Goal: Task Accomplishment & Management: Manage account settings

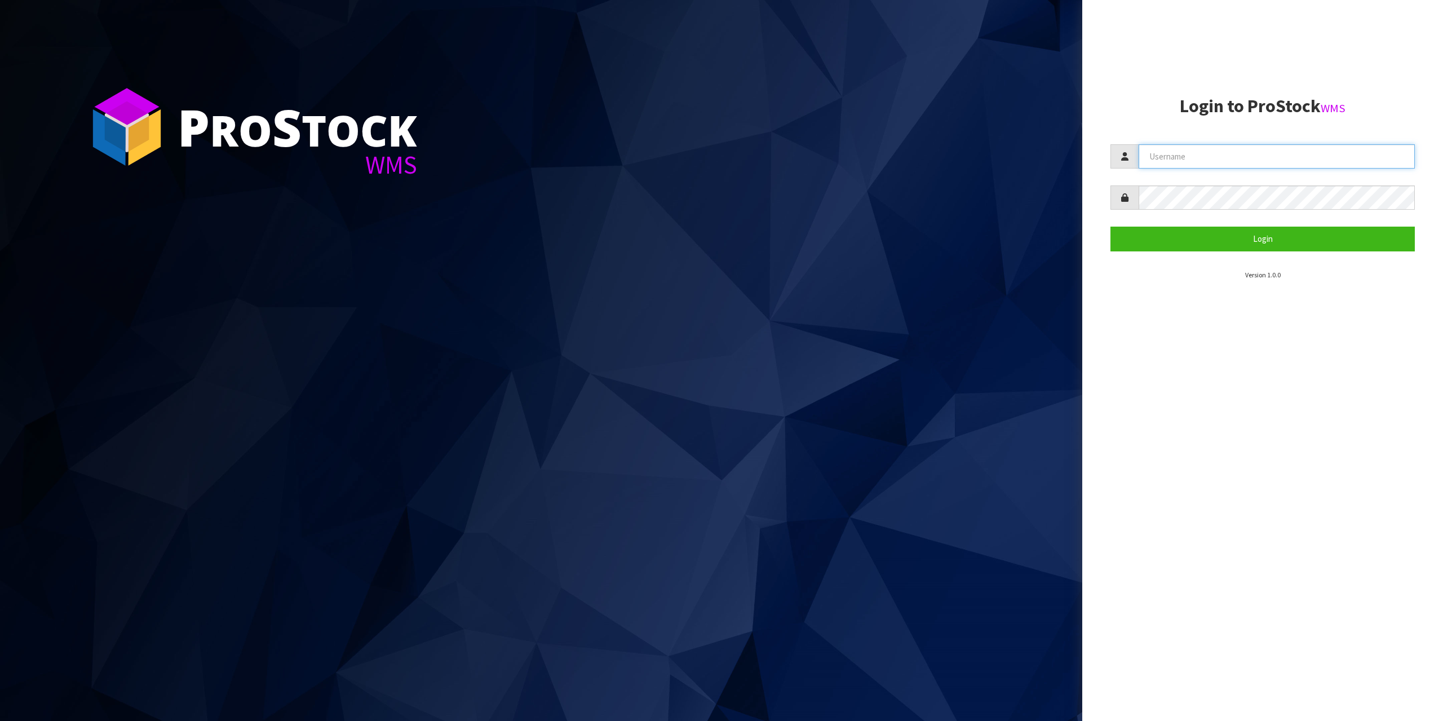
click at [1268, 145] on input "text" at bounding box center [1276, 156] width 276 height 24
type input "zubairmoolla"
click at [1110, 227] on button "Login" at bounding box center [1262, 239] width 304 height 24
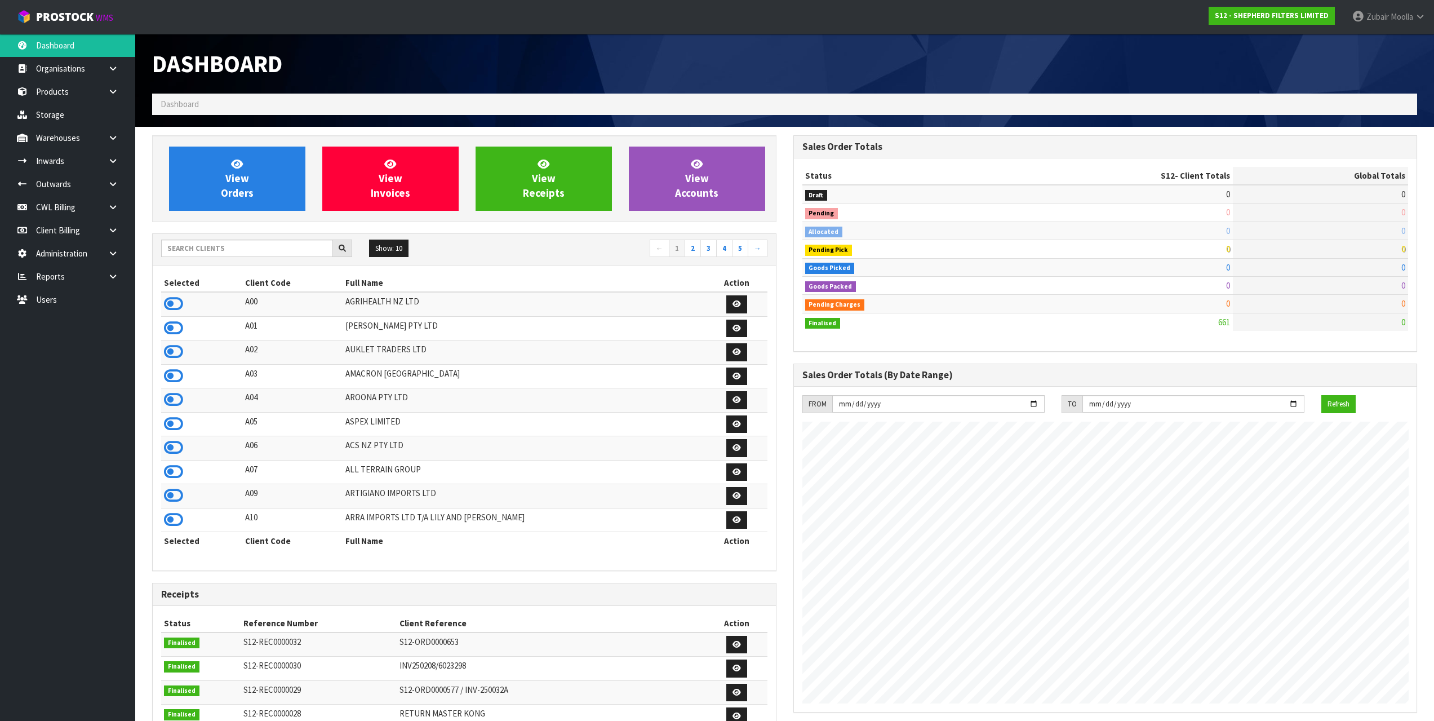
scroll to position [707, 641]
click at [291, 245] on input "text" at bounding box center [247, 247] width 172 height 17
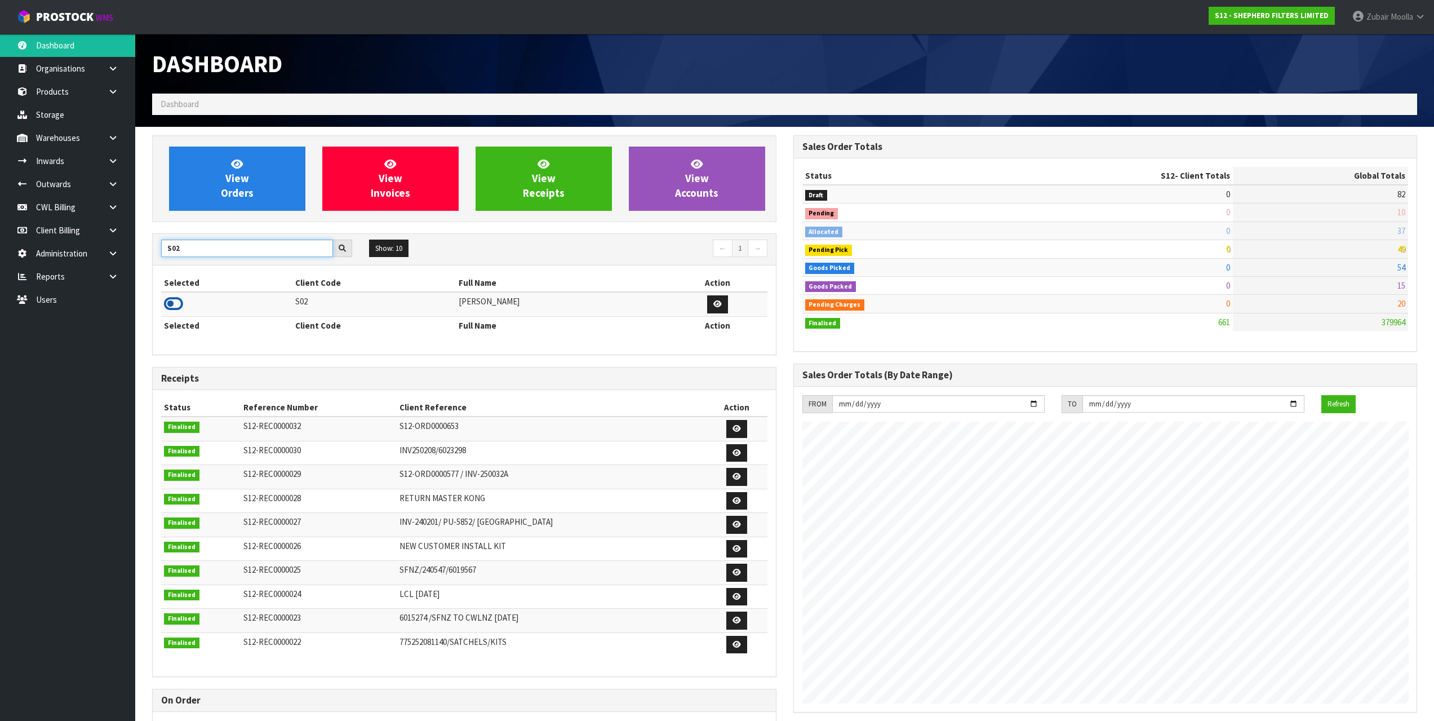
type input "S02"
click at [176, 303] on icon at bounding box center [173, 303] width 19 height 17
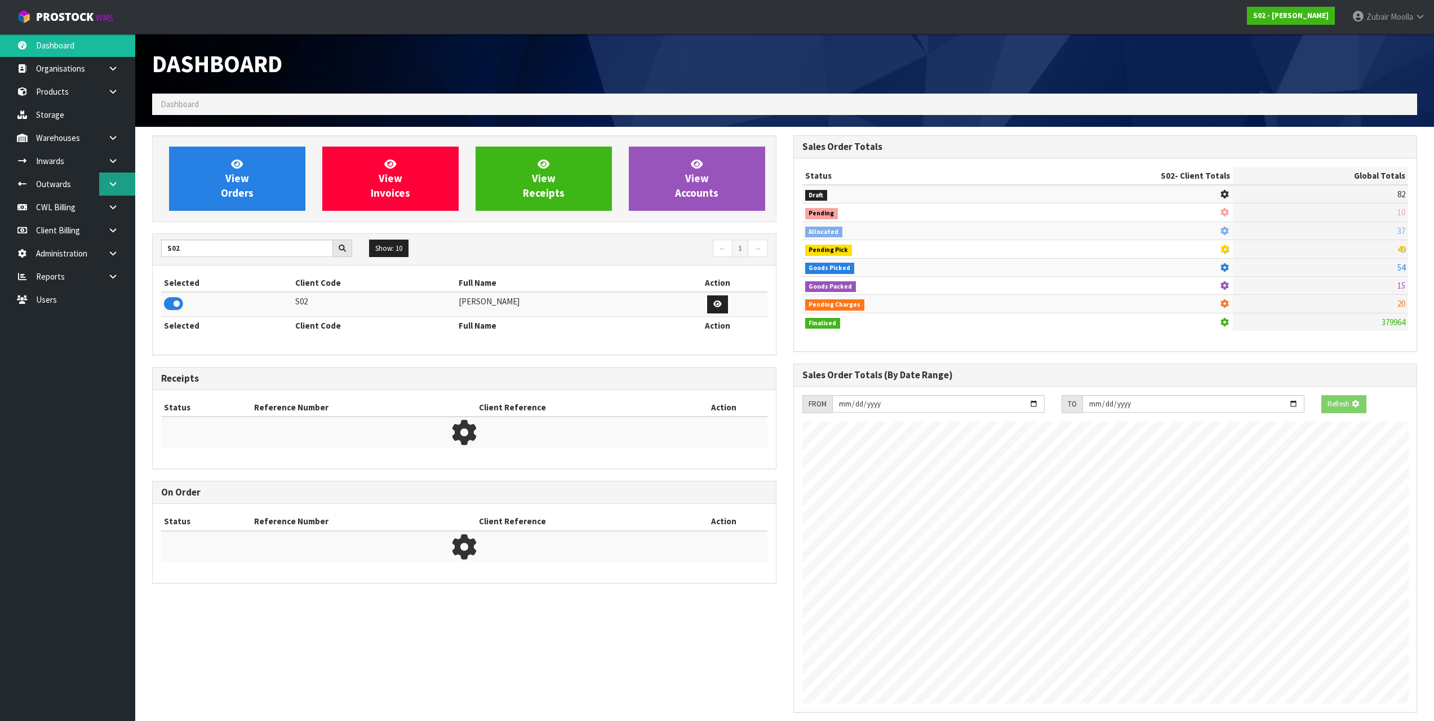
click at [115, 194] on link at bounding box center [117, 183] width 36 height 23
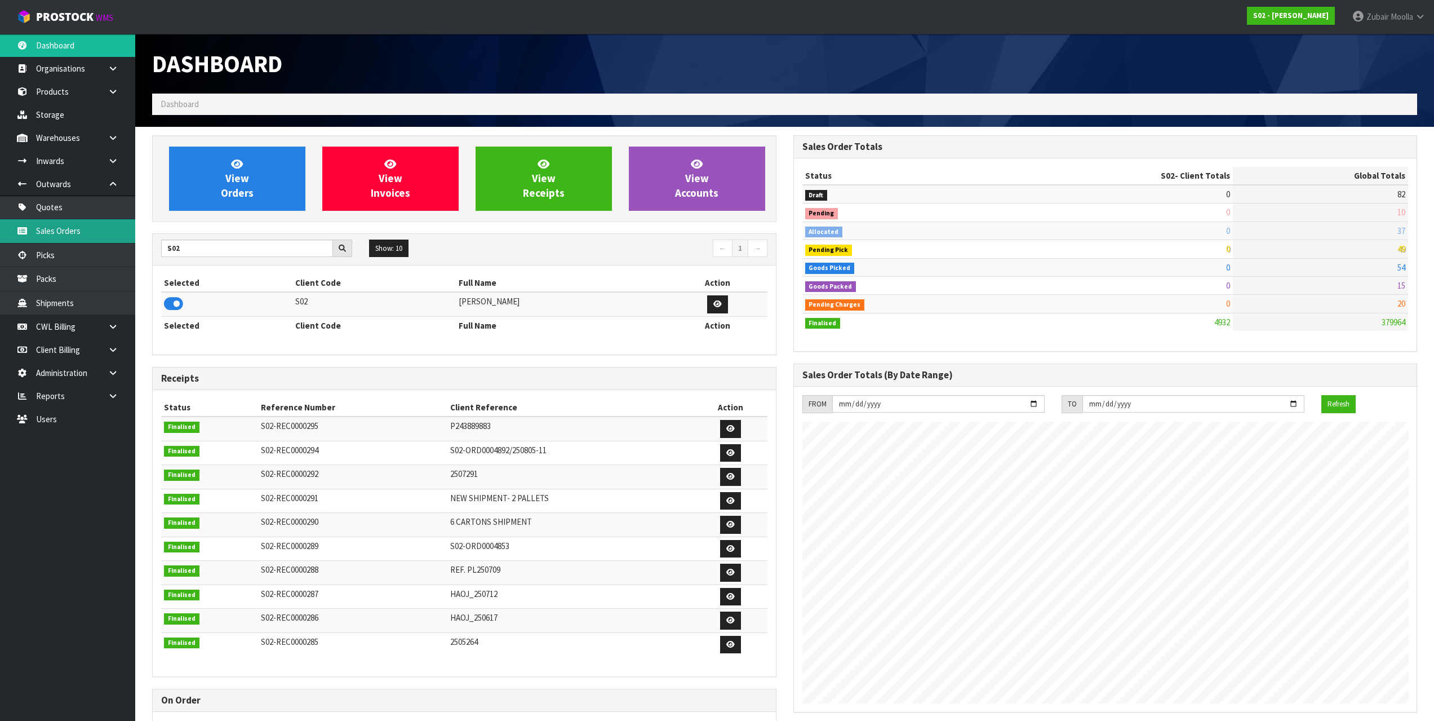
click at [92, 238] on link "Sales Orders" at bounding box center [67, 230] width 135 height 23
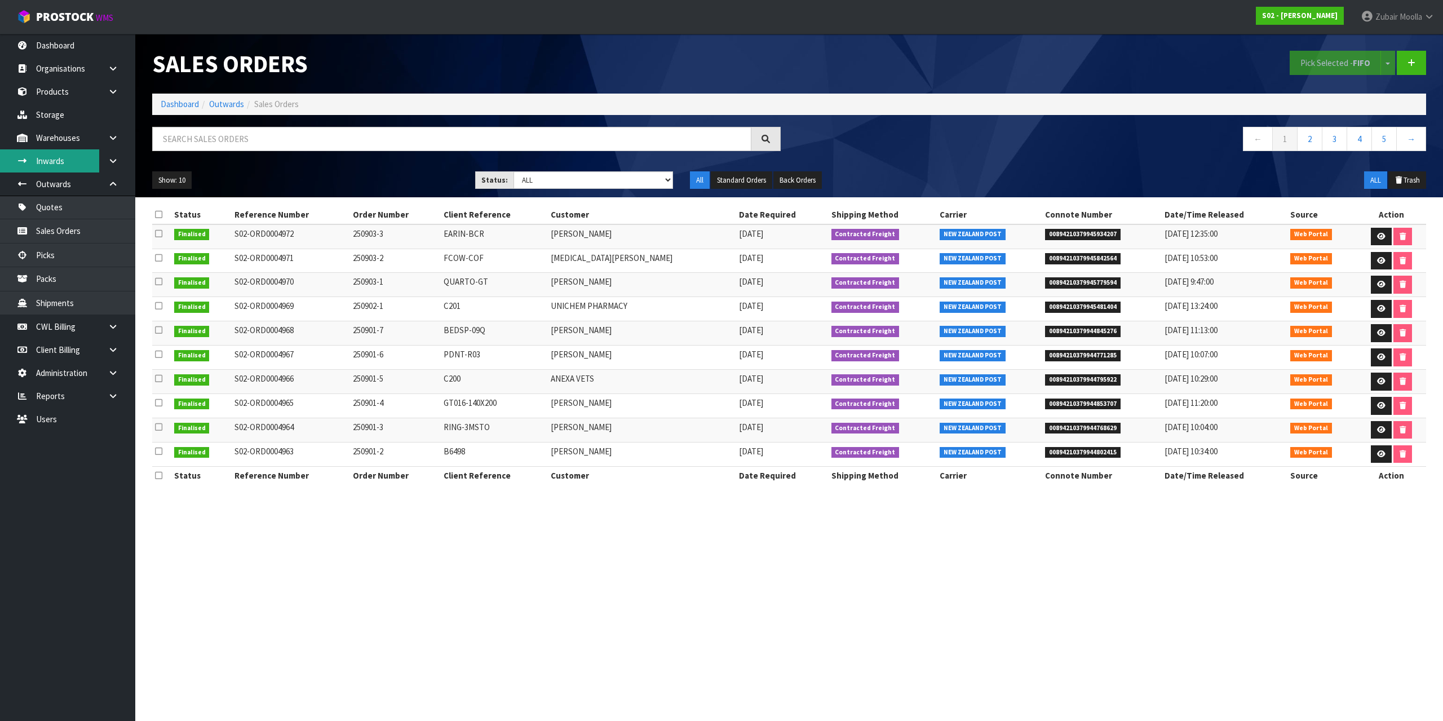
click at [54, 163] on link "Inwards" at bounding box center [67, 160] width 135 height 23
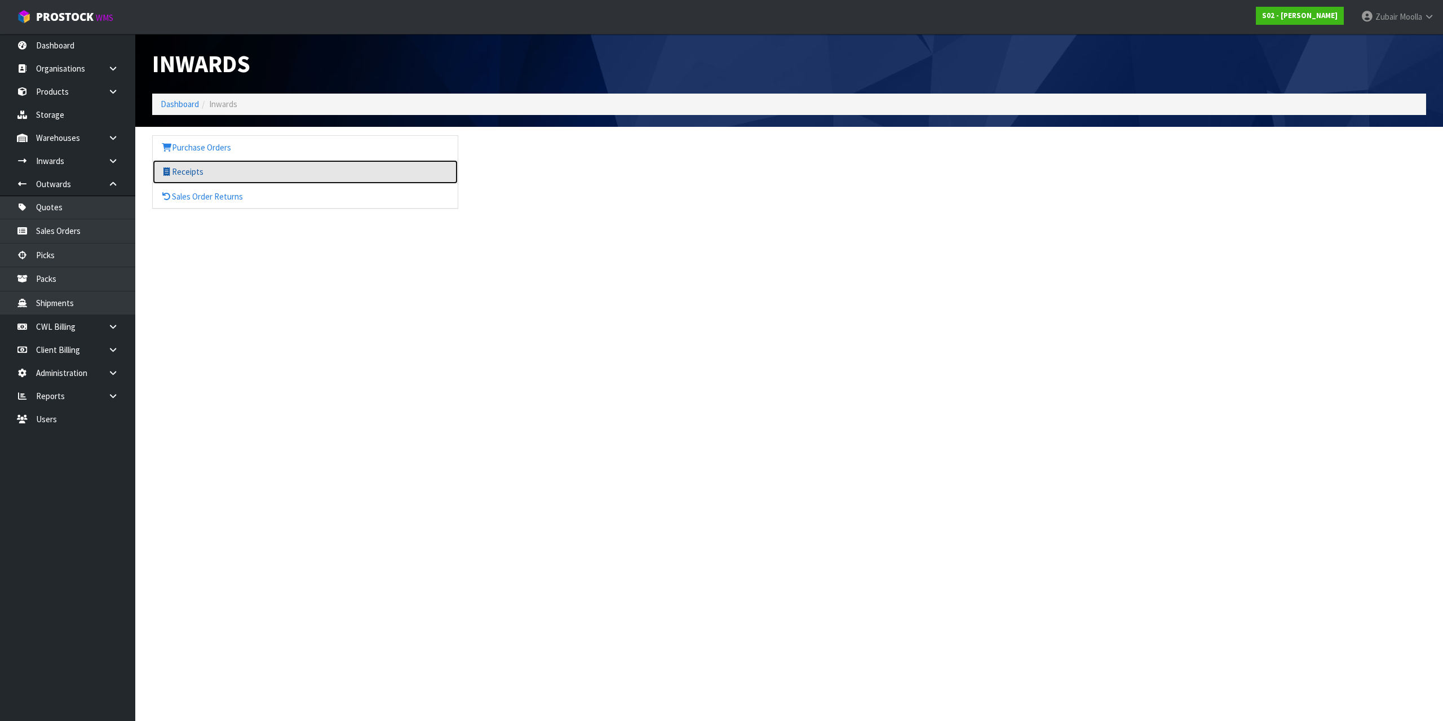
click at [208, 172] on link "Receipts" at bounding box center [305, 171] width 305 height 23
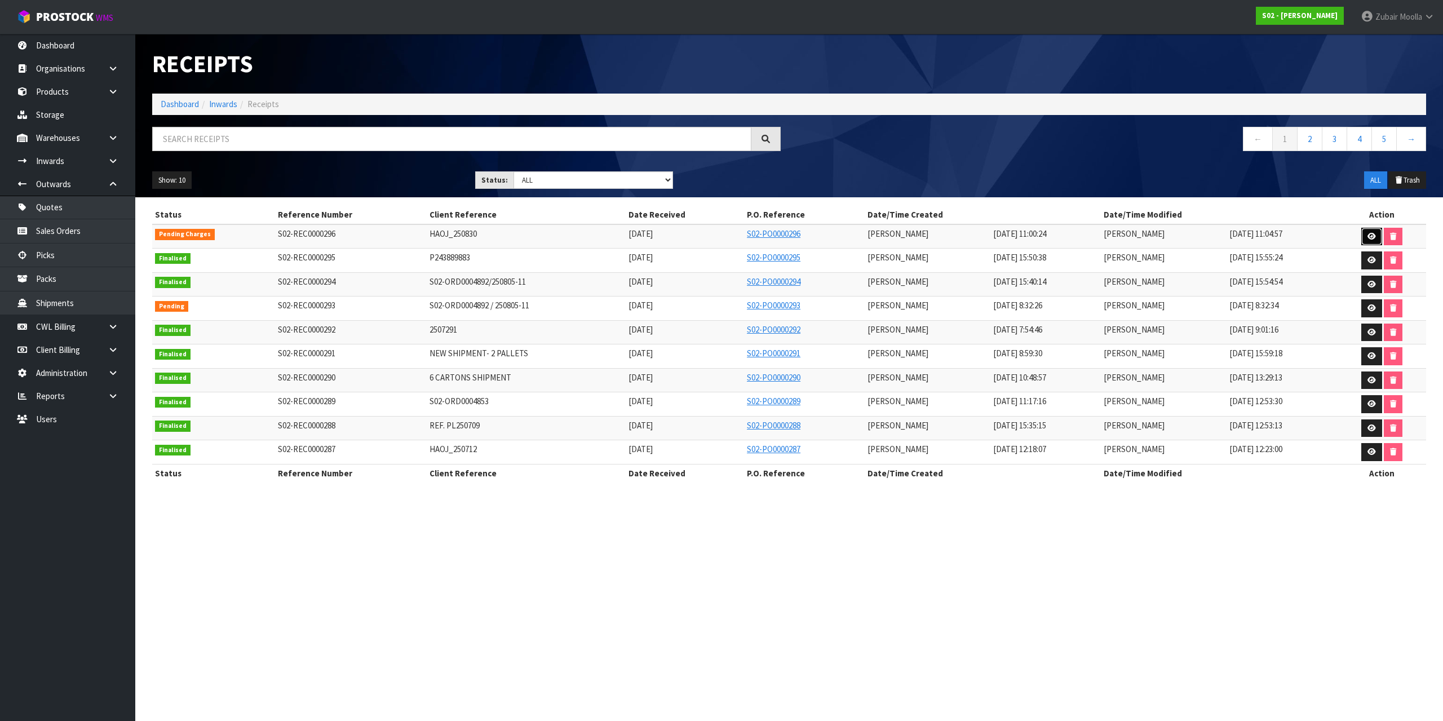
click at [1369, 237] on icon at bounding box center [1371, 236] width 8 height 7
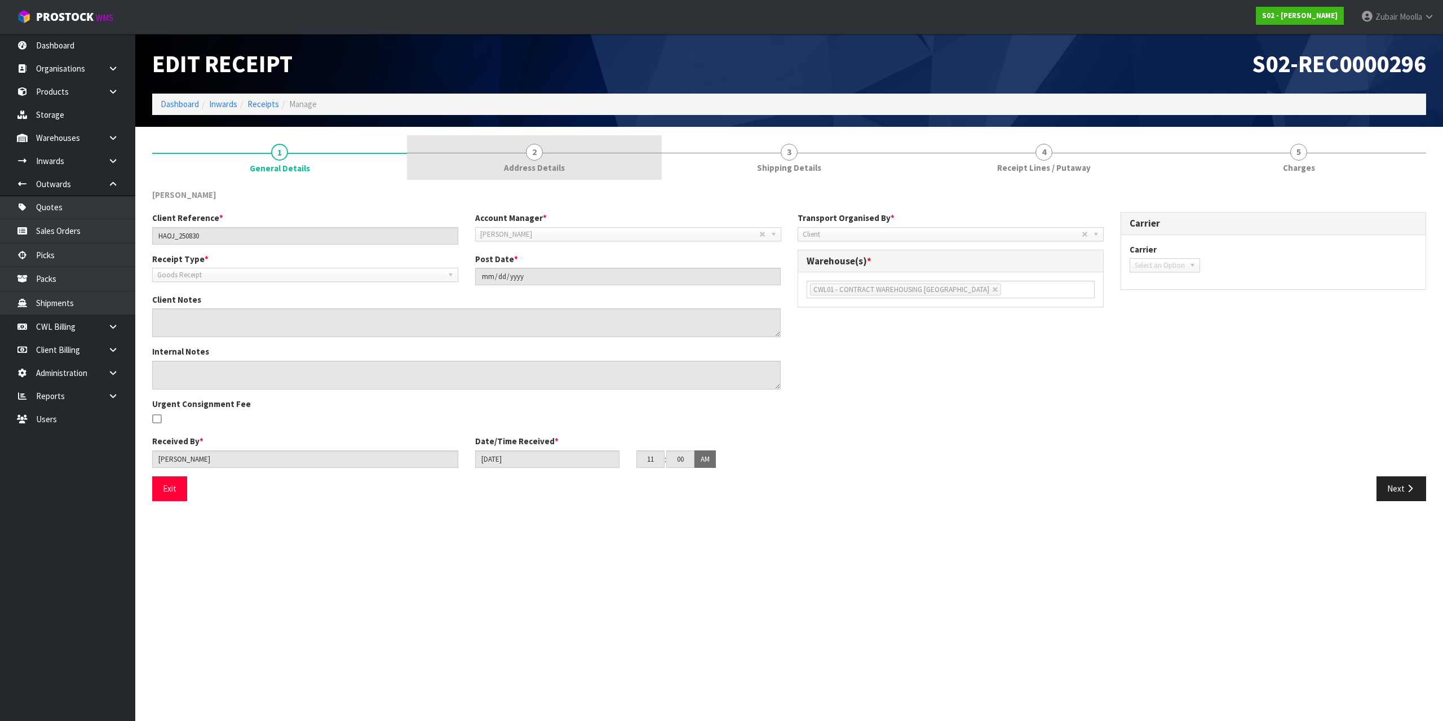
click at [557, 150] on link "2 Address Details" at bounding box center [534, 157] width 255 height 45
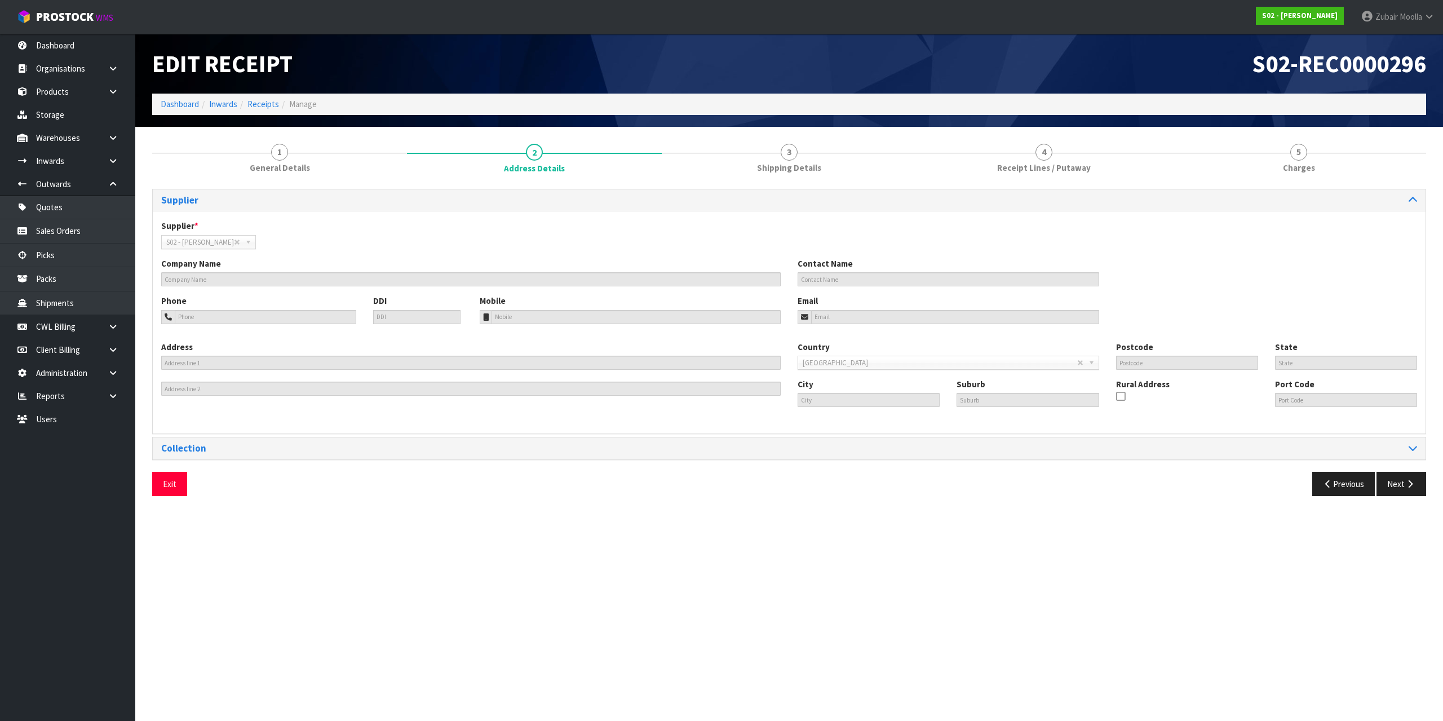
click at [1188, 114] on ol "Dashboard Inwards Receipts Manage" at bounding box center [789, 104] width 1274 height 21
click at [1042, 175] on link "4 Receipt Lines / Putaway" at bounding box center [1043, 157] width 255 height 45
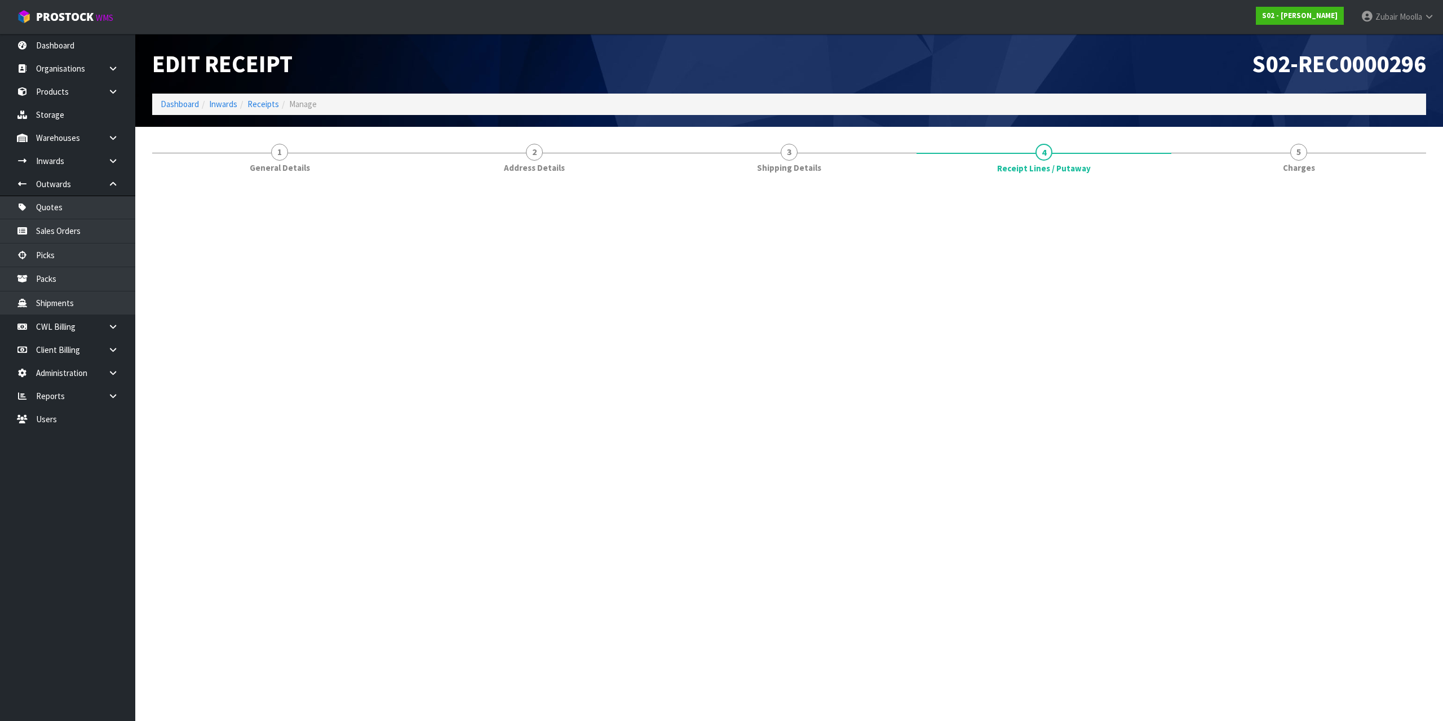
click at [1059, 125] on div "Edit Receipt S02-REC0000296 Dashboard Inwards Receipts Manage" at bounding box center [789, 80] width 1290 height 93
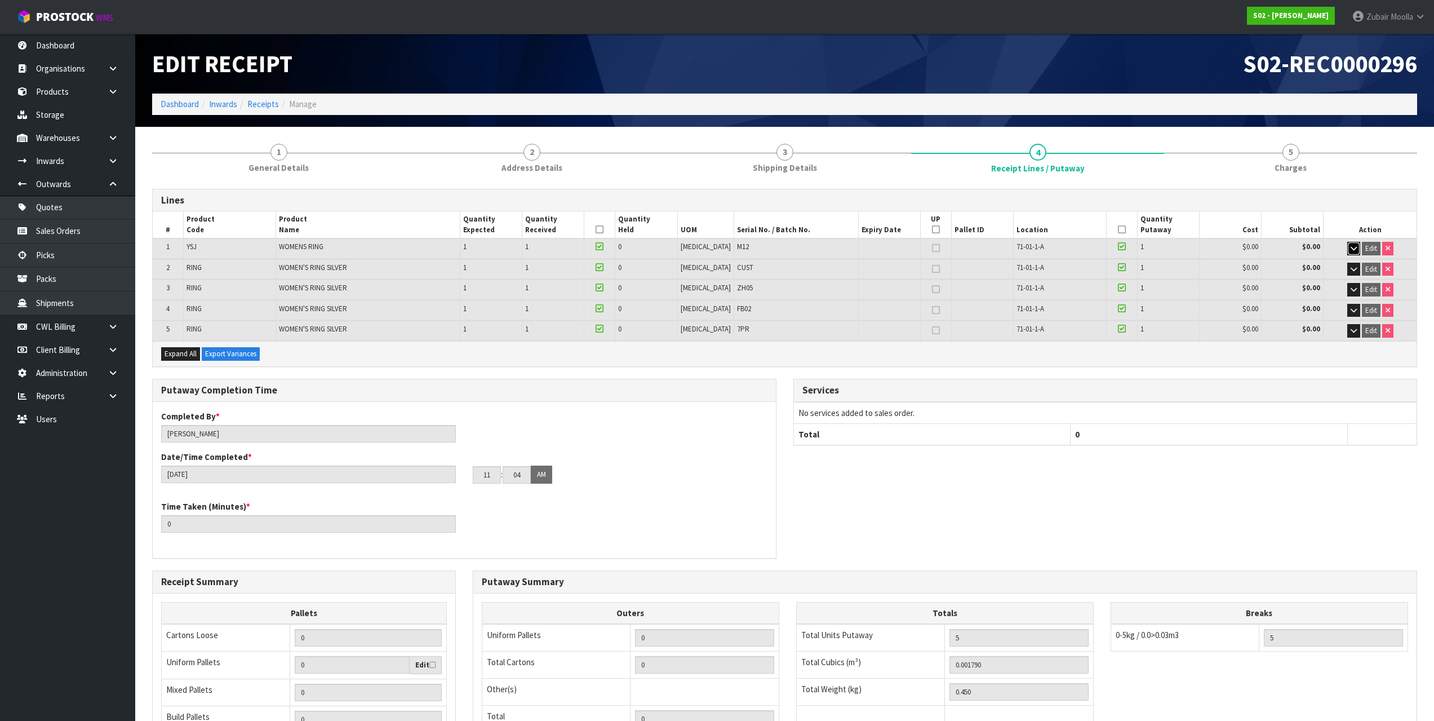
click at [1359, 249] on button "button" at bounding box center [1353, 249] width 13 height 14
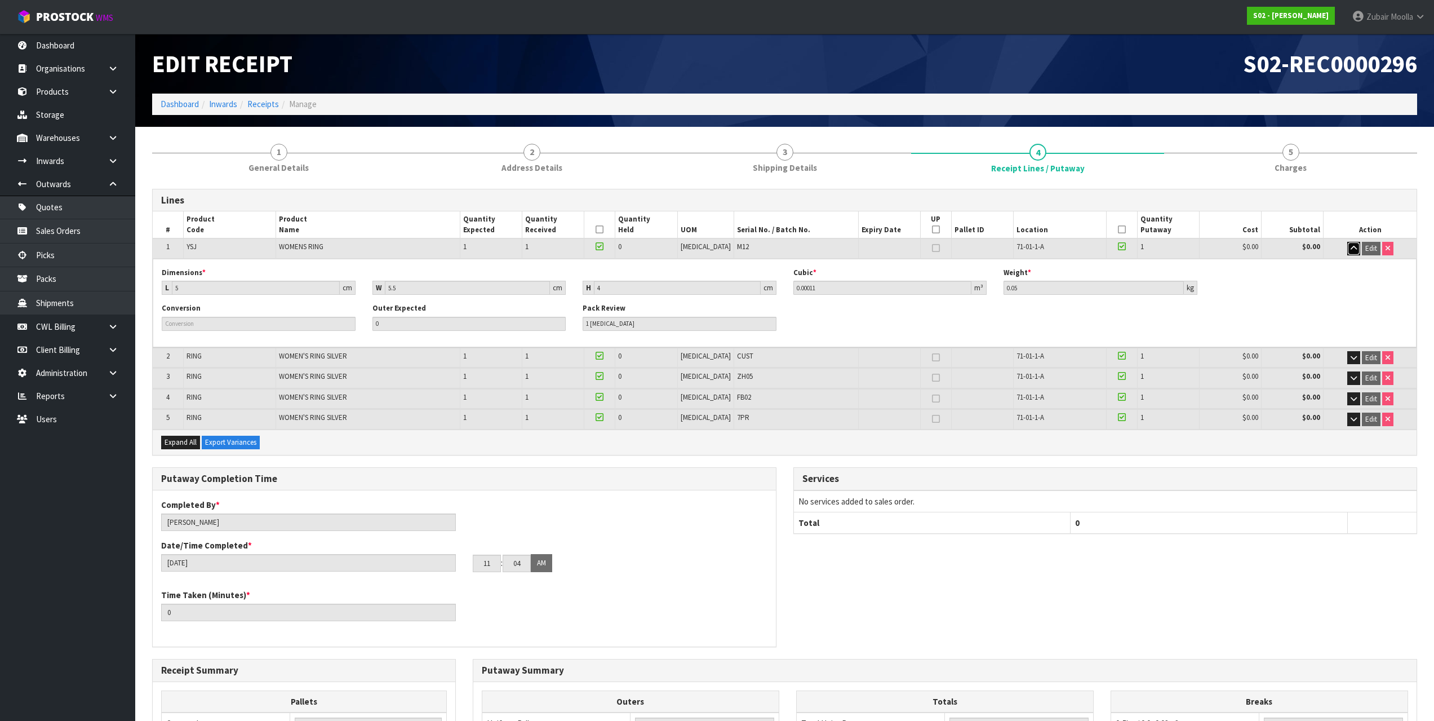
click at [1358, 248] on button "button" at bounding box center [1353, 249] width 13 height 14
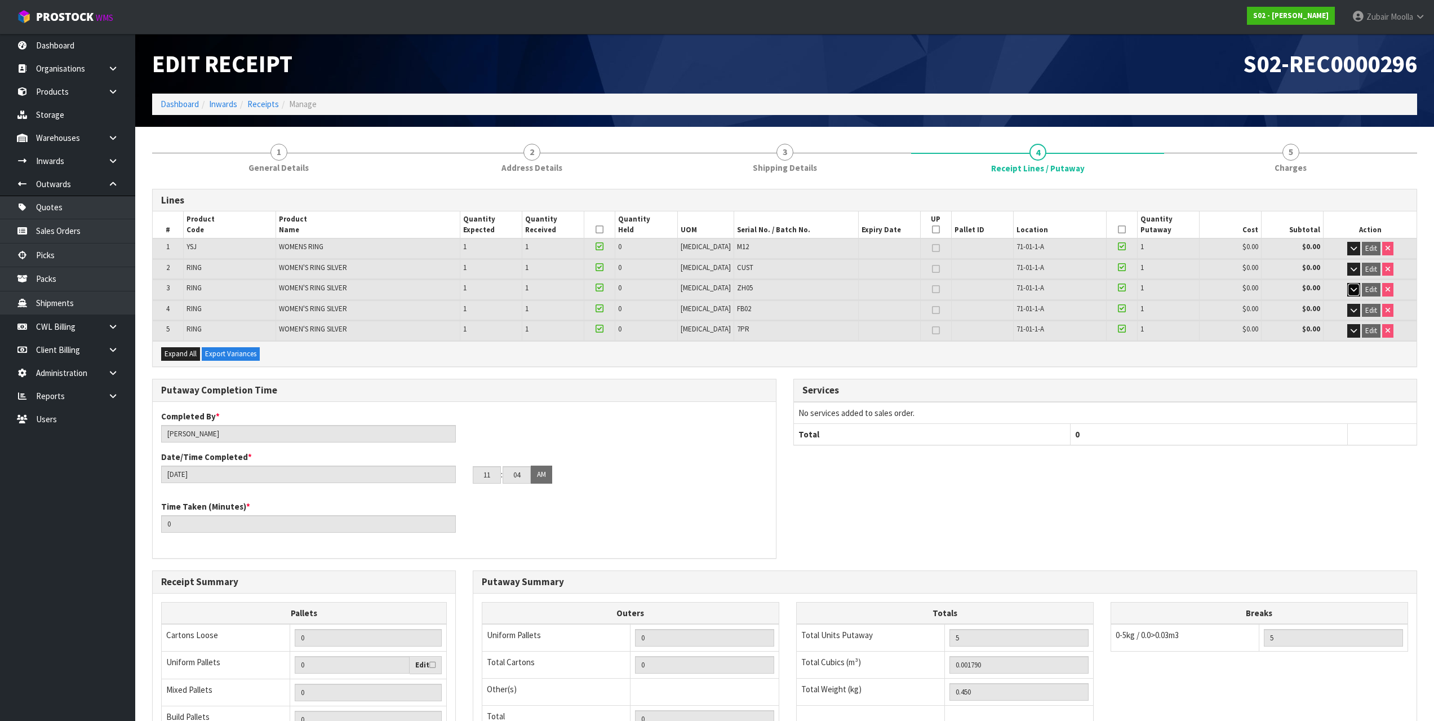
click at [1354, 293] on icon "button" at bounding box center [1354, 289] width 6 height 7
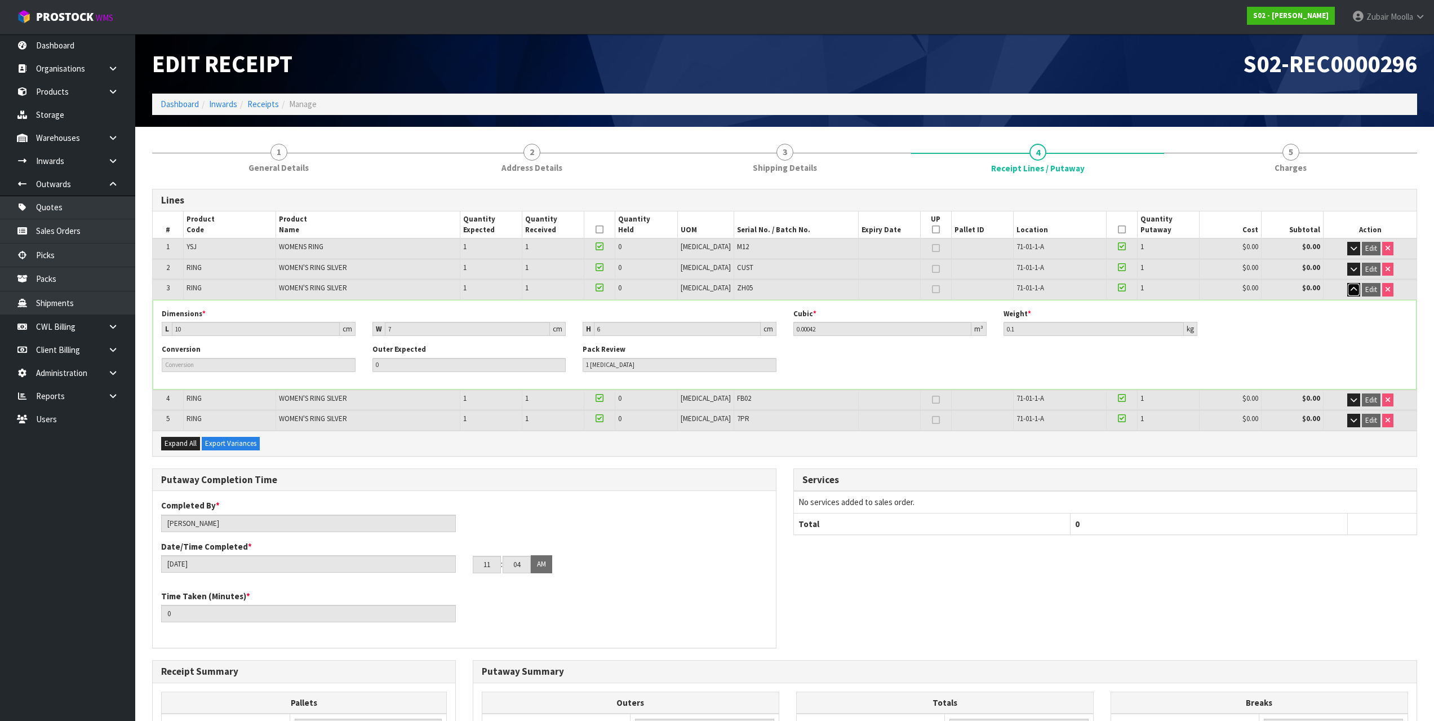
click at [1353, 292] on icon "button" at bounding box center [1354, 289] width 6 height 7
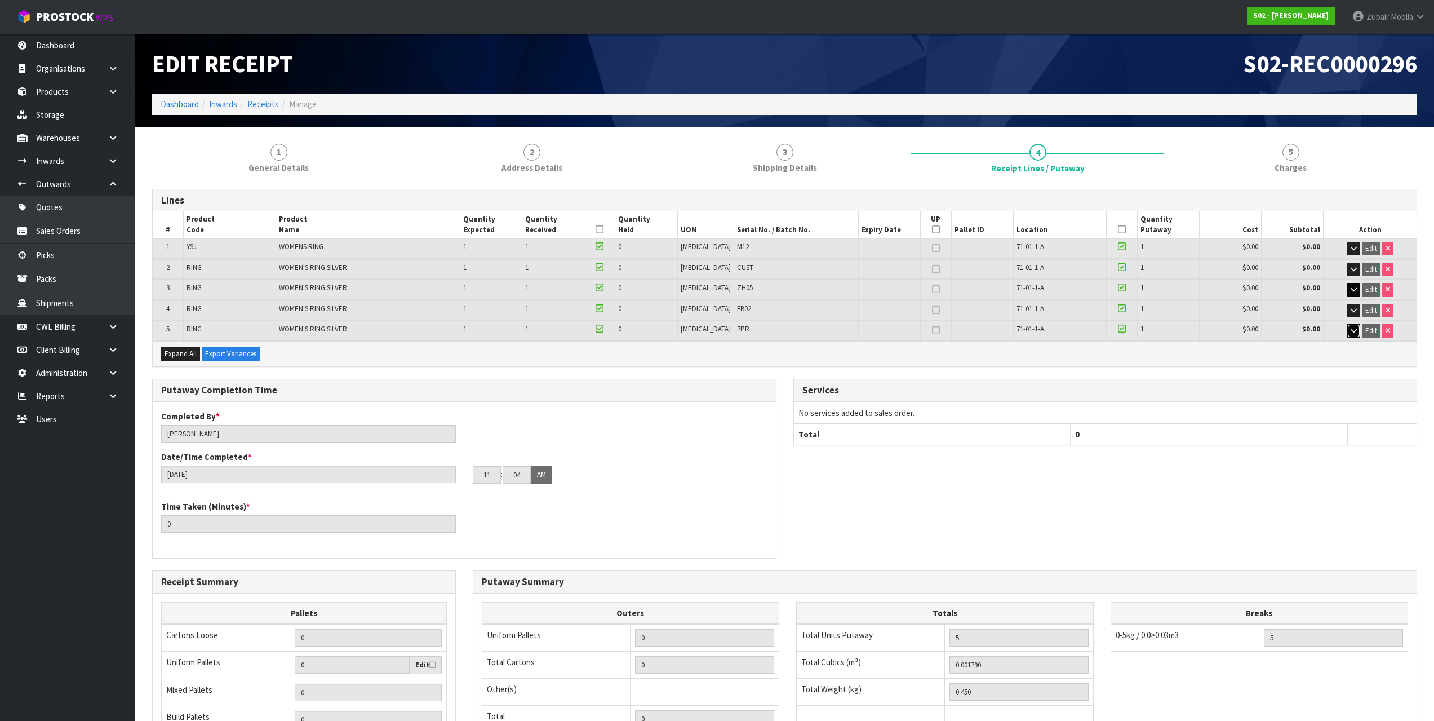
click at [1356, 333] on button "button" at bounding box center [1353, 331] width 13 height 14
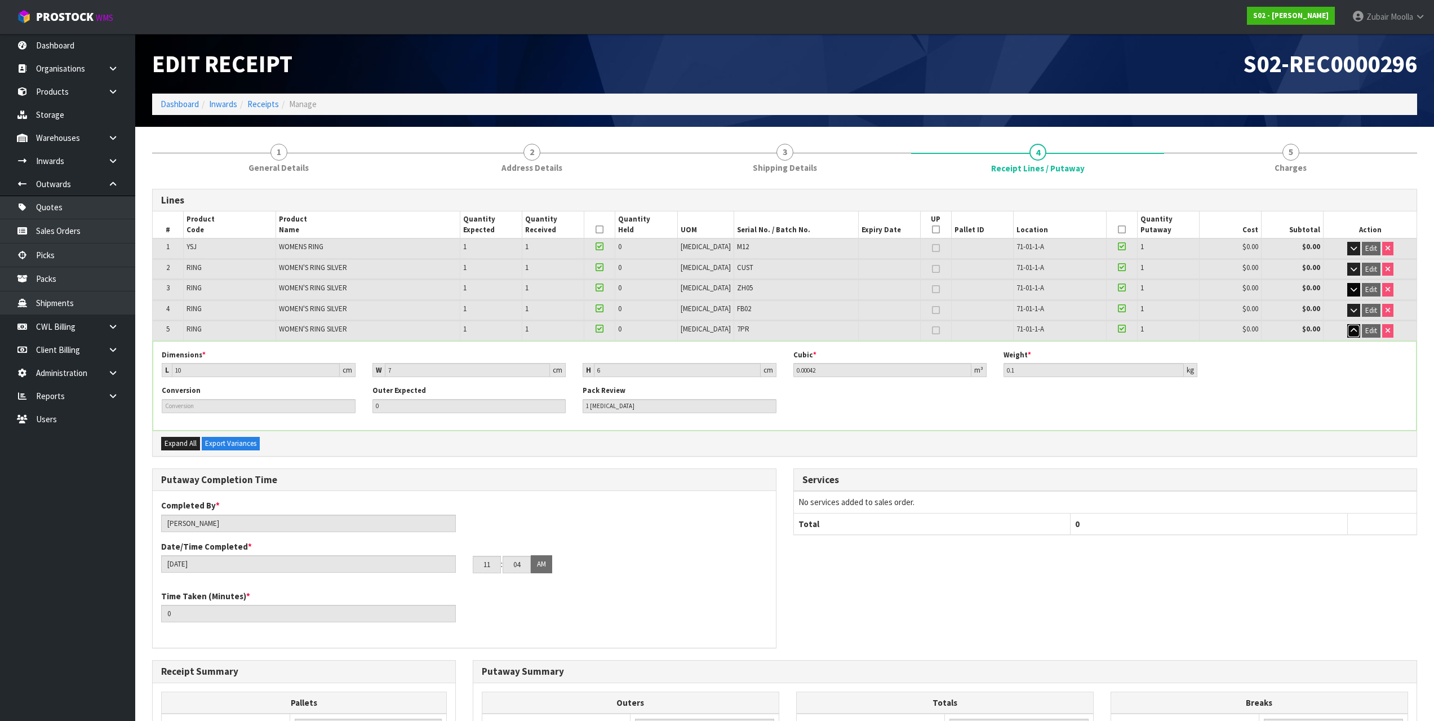
click at [1351, 332] on icon "button" at bounding box center [1354, 330] width 6 height 7
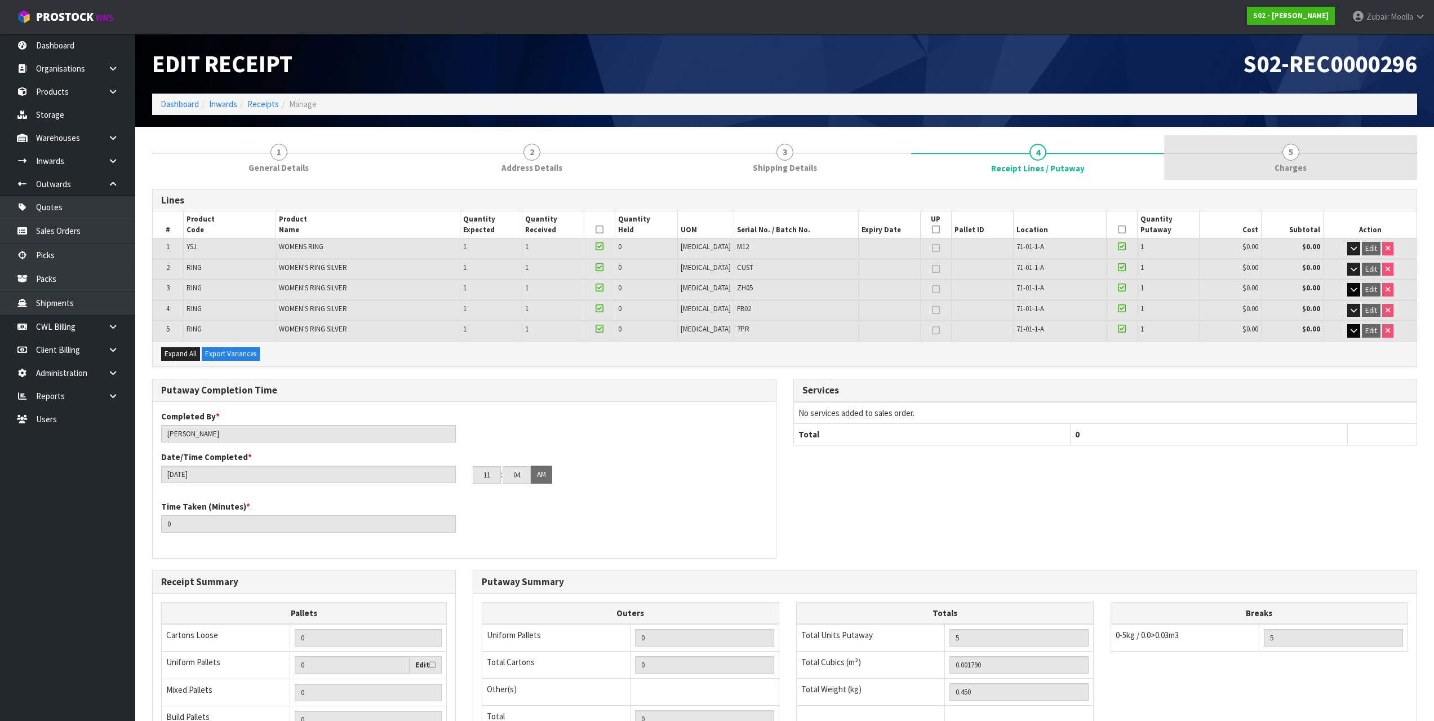
click at [1285, 156] on span "5" at bounding box center [1291, 152] width 17 height 17
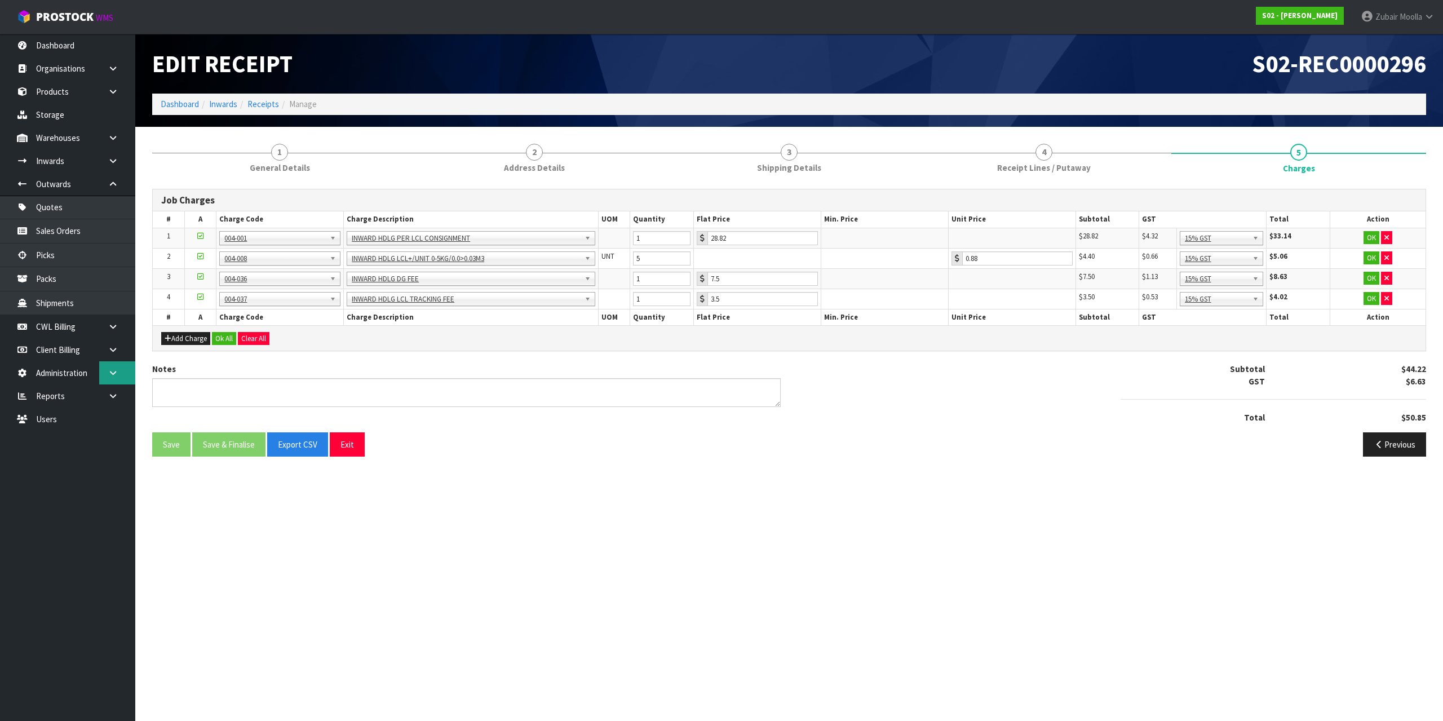
click at [108, 376] on icon at bounding box center [113, 373] width 11 height 8
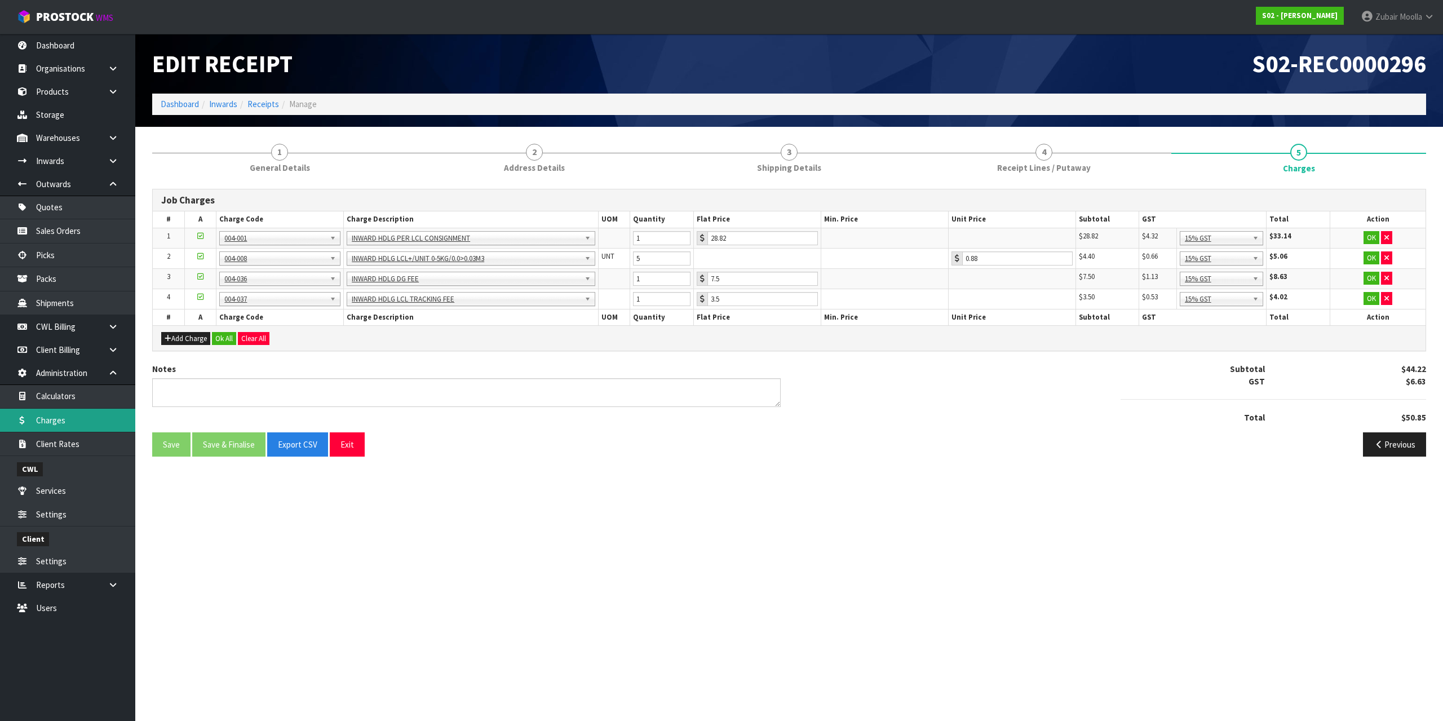
click at [61, 418] on link "Charges" at bounding box center [67, 420] width 135 height 23
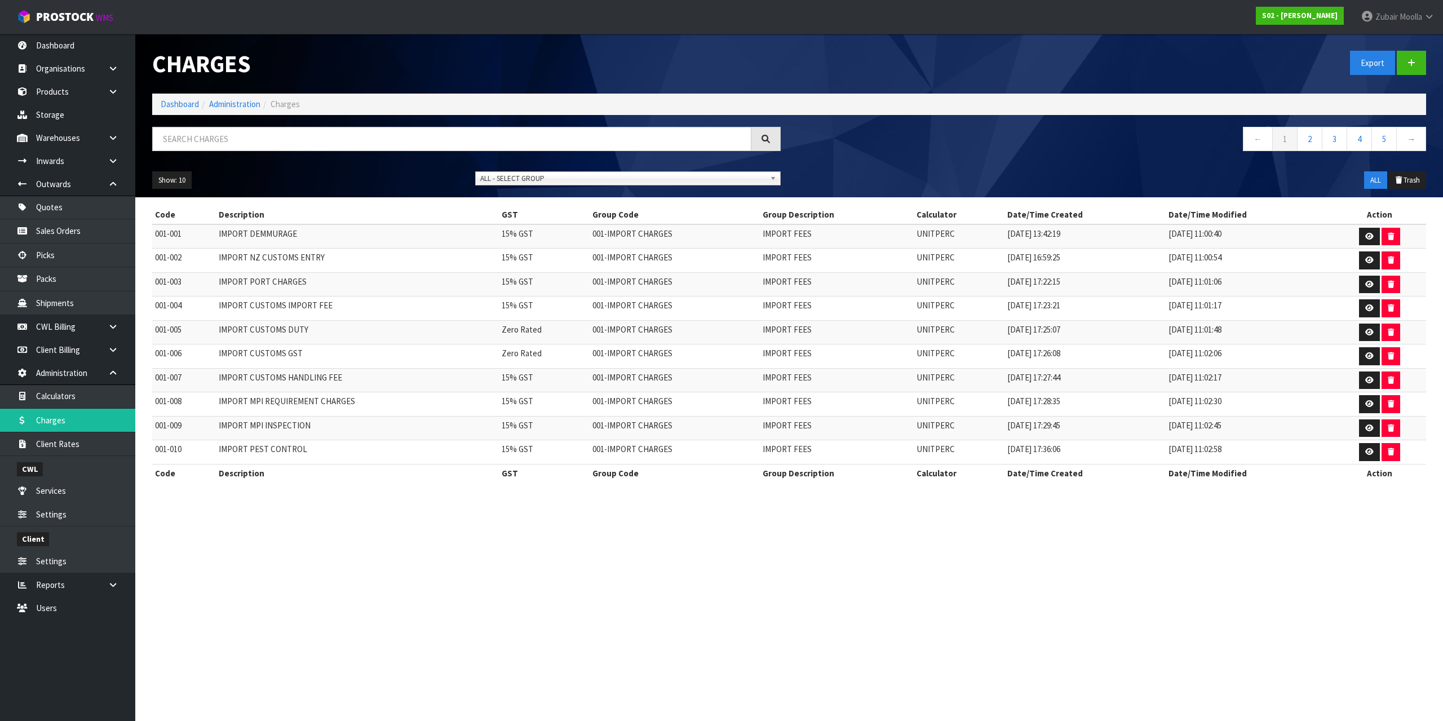
click at [218, 118] on div "Charges Export Dashboard Administration Charges ← 1 2 3 4 5 → Show: 10 5 10 25 …" at bounding box center [789, 115] width 1290 height 163
click at [223, 148] on input "text" at bounding box center [451, 139] width 599 height 24
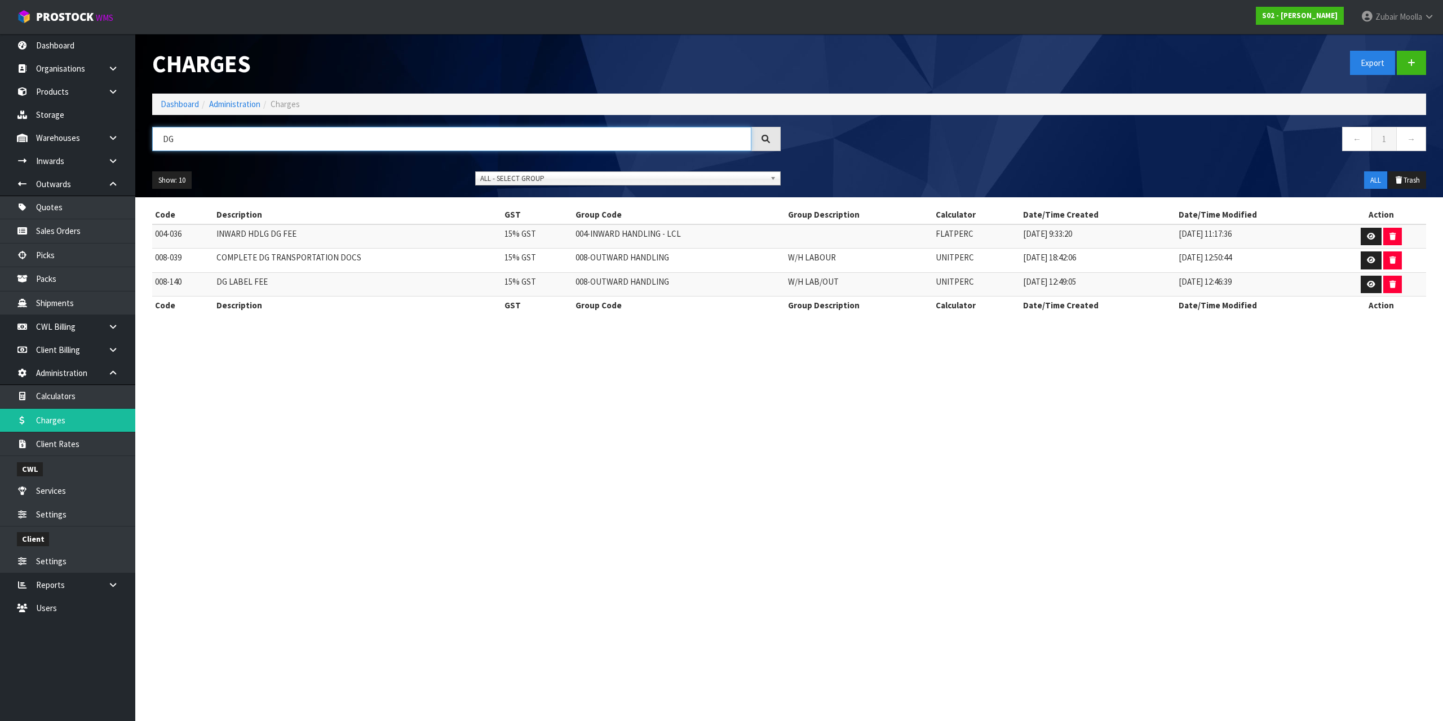
type input "DG"
click at [280, 242] on td "INWARD HDLG DG FEE" at bounding box center [358, 236] width 288 height 24
click at [281, 242] on td "INWARD HDLG DG FEE" at bounding box center [358, 236] width 288 height 24
drag, startPoint x: 644, startPoint y: 247, endPoint x: 190, endPoint y: 240, distance: 454.3
click at [190, 240] on tr "004-036 INWARD HDLG DG FEE 15% GST 004-INWARD HANDLING - LCL FLATPERC [DATE] 9:…" at bounding box center [789, 236] width 1274 height 24
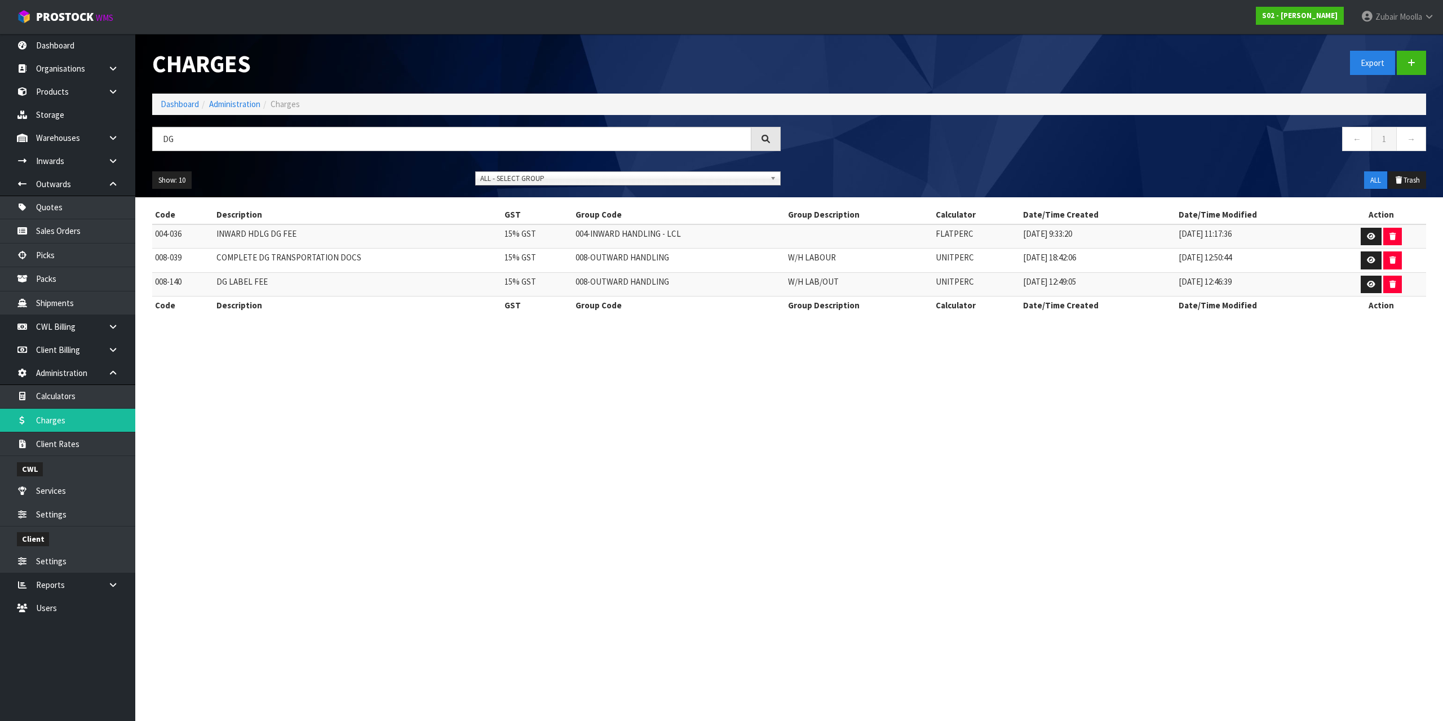
click at [1357, 239] on td at bounding box center [1381, 236] width 90 height 24
click at [1367, 237] on icon at bounding box center [1371, 236] width 8 height 7
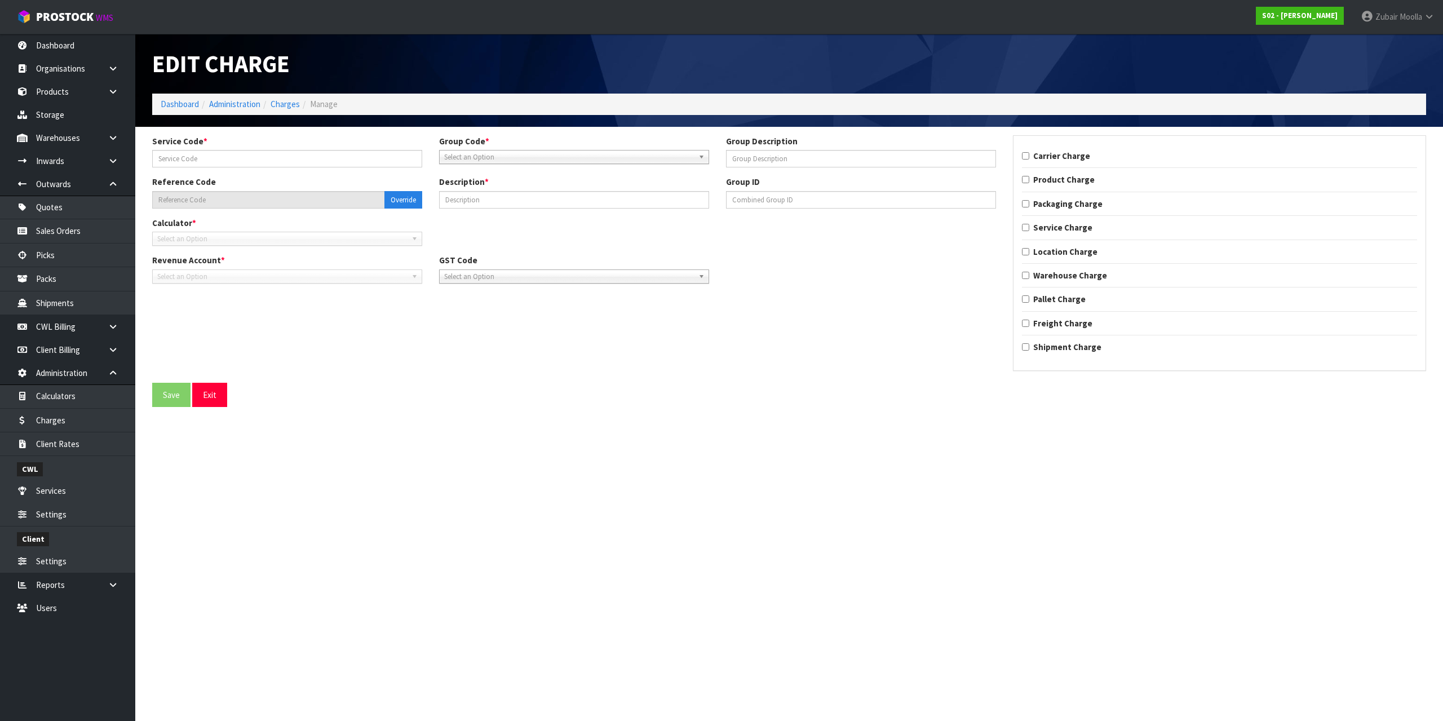
type input "036"
type input "004-036"
type input "INWARD HDLG DG FEE"
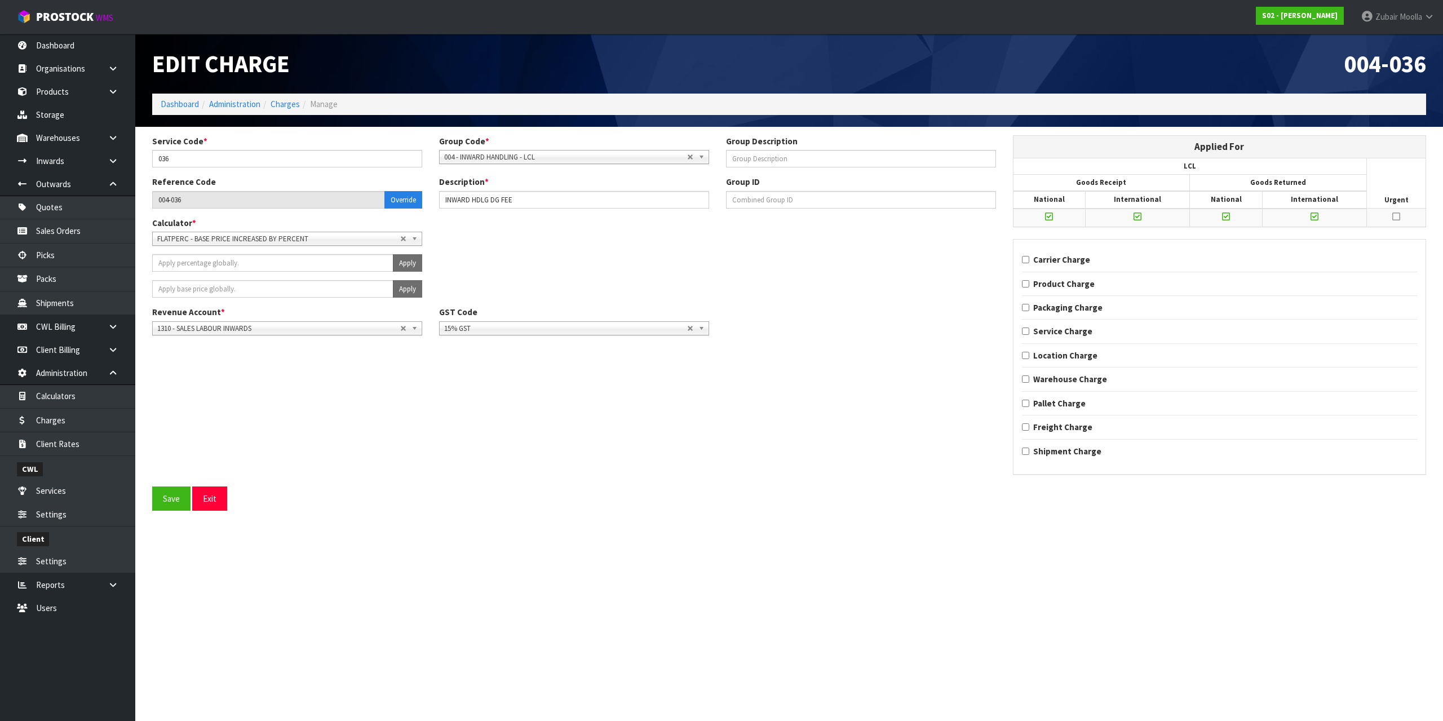
drag, startPoint x: 888, startPoint y: 365, endPoint x: 877, endPoint y: 365, distance: 10.1
click at [877, 365] on div "Service Code * 036 Group Code * 001 - IMPORT CHARGES 002 - CONTRACTED FREIGHT I…" at bounding box center [789, 310] width 1290 height 351
click at [280, 101] on link "Charges" at bounding box center [284, 104] width 29 height 11
click at [558, 77] on div "Edit Charge" at bounding box center [466, 64] width 645 height 60
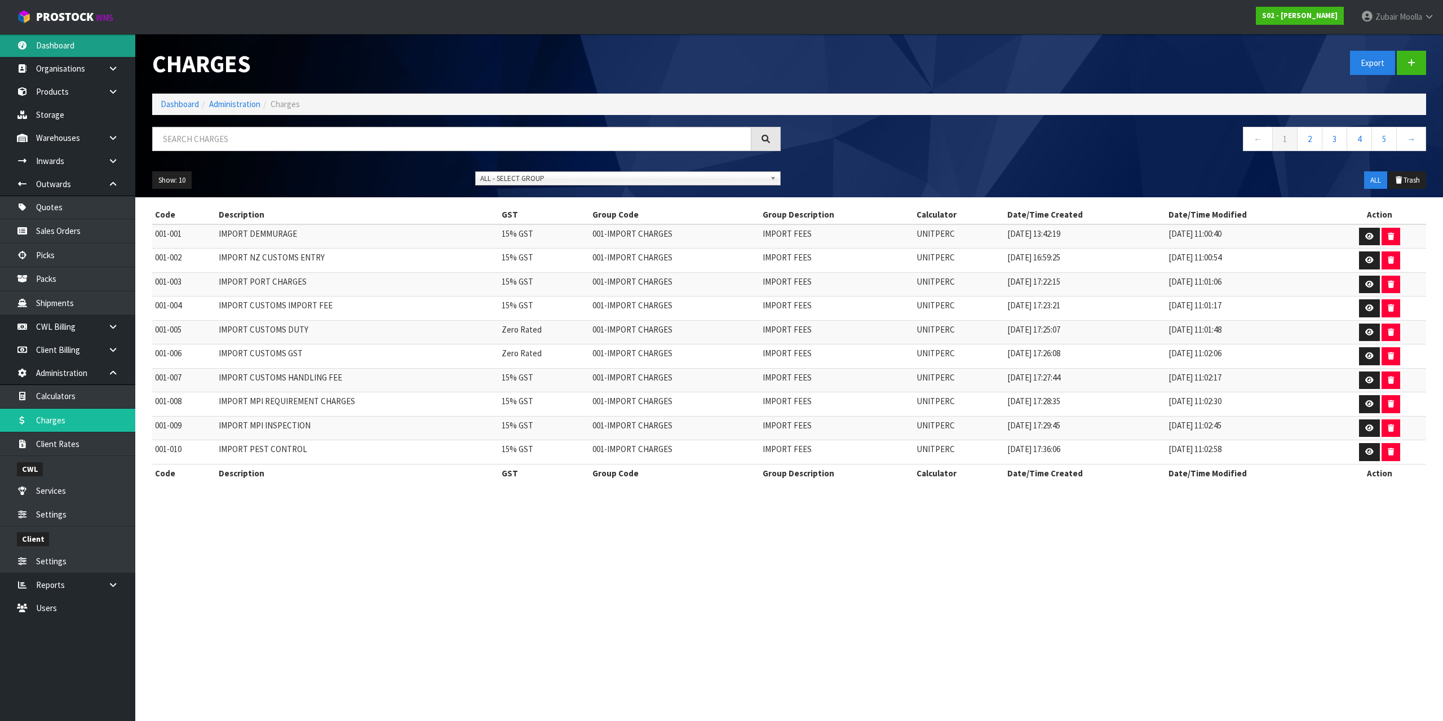
click at [90, 48] on link "Dashboard" at bounding box center [67, 45] width 135 height 23
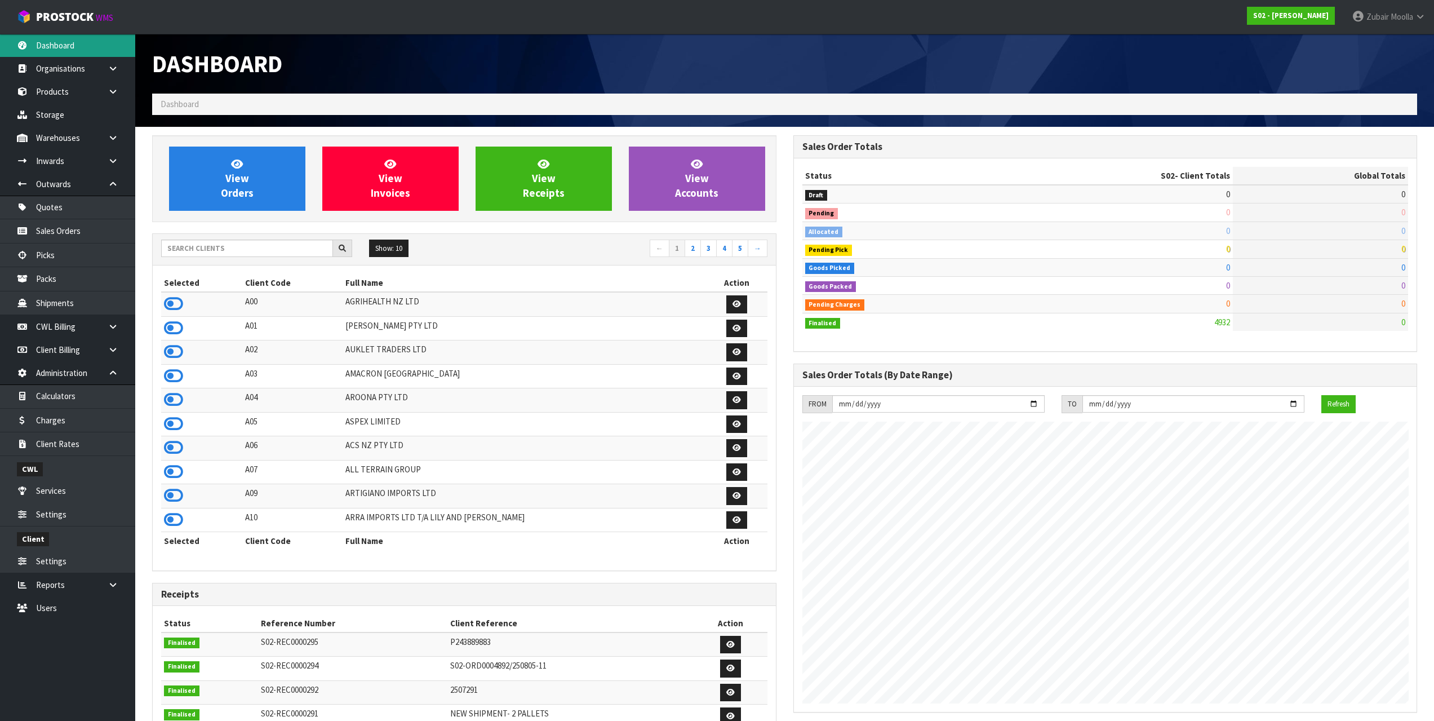
scroll to position [835, 641]
drag, startPoint x: 32, startPoint y: 420, endPoint x: 55, endPoint y: 414, distance: 23.9
click at [32, 420] on link "Charges" at bounding box center [67, 420] width 135 height 23
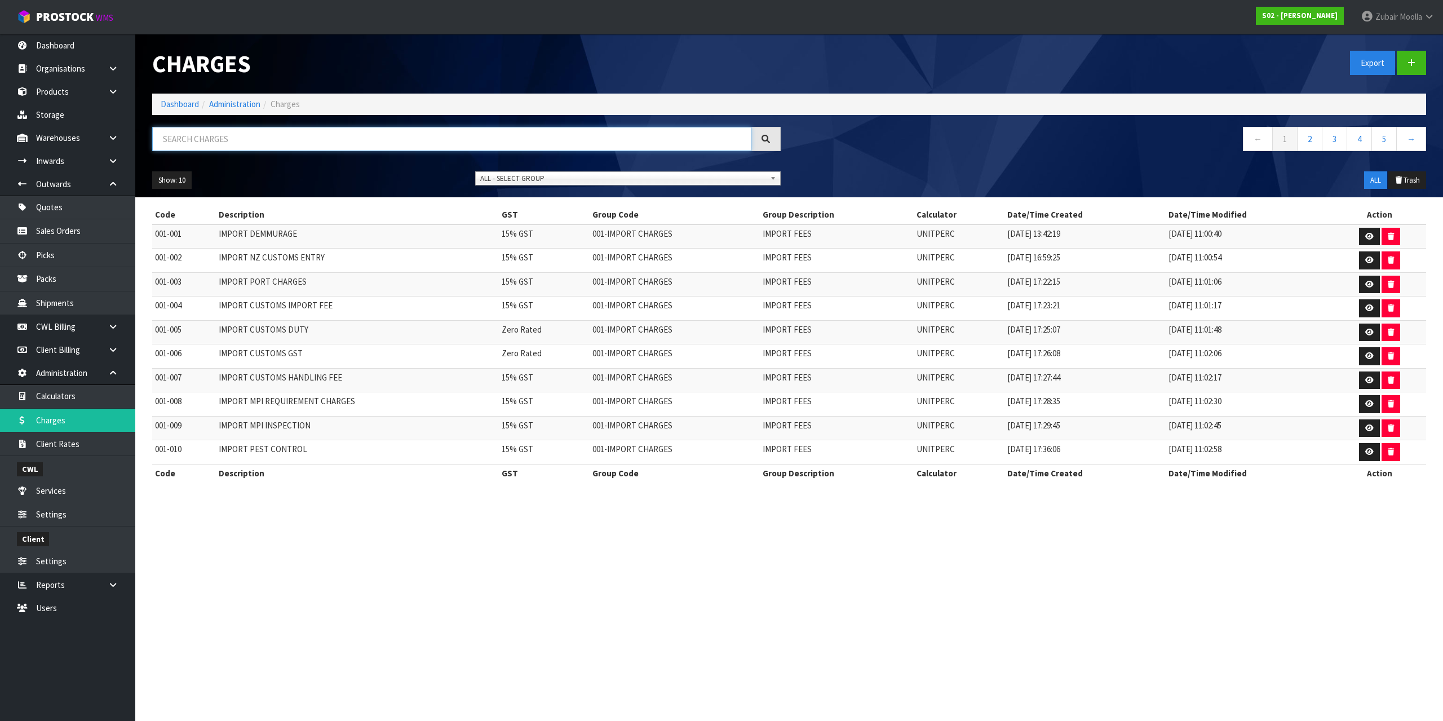
click at [280, 147] on input "text" at bounding box center [451, 139] width 599 height 24
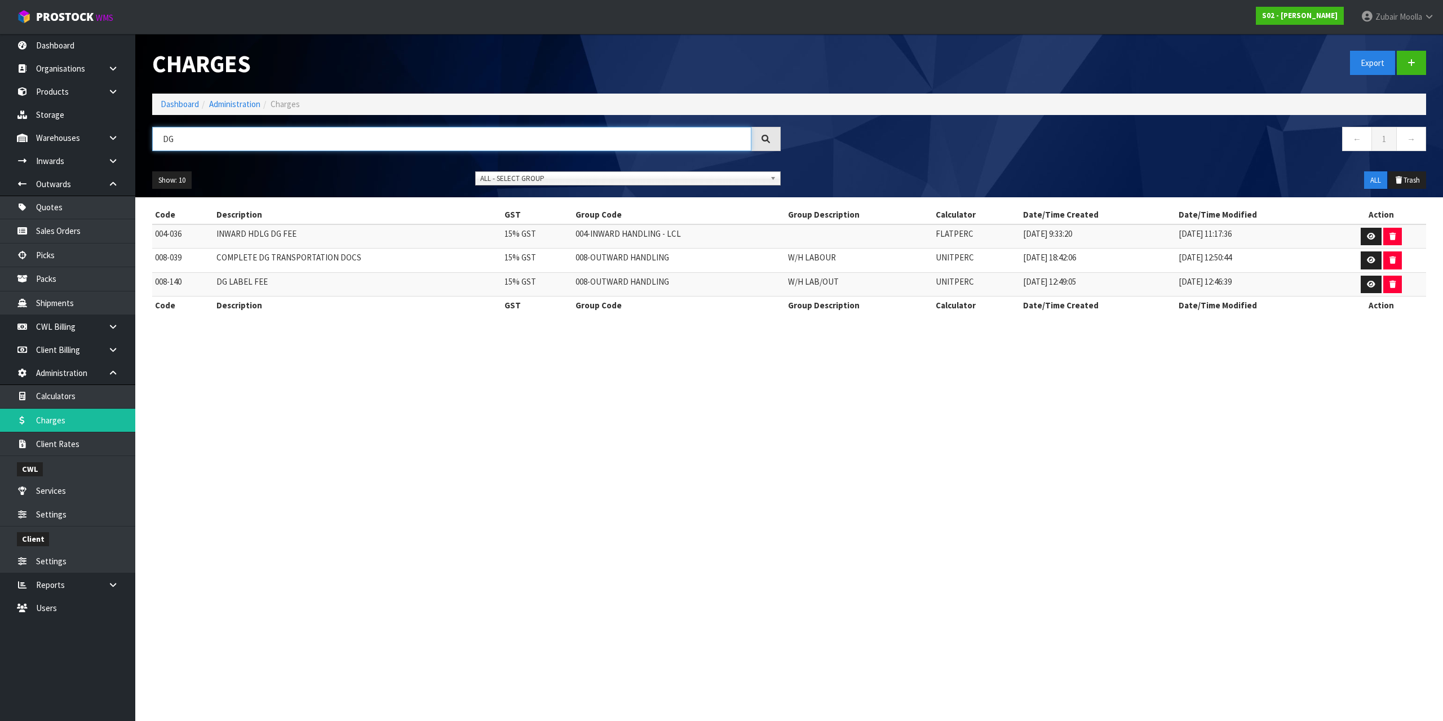
type input "DG"
drag, startPoint x: 620, startPoint y: 289, endPoint x: 830, endPoint y: 286, distance: 210.2
click at [819, 287] on tr "008-140 DG LABEL FEE 15% GST 008-OUTWARD HANDLING W/H LAB/OUT UNITPERC [DATE] 1…" at bounding box center [789, 284] width 1274 height 24
click at [1374, 285] on link at bounding box center [1370, 285] width 21 height 18
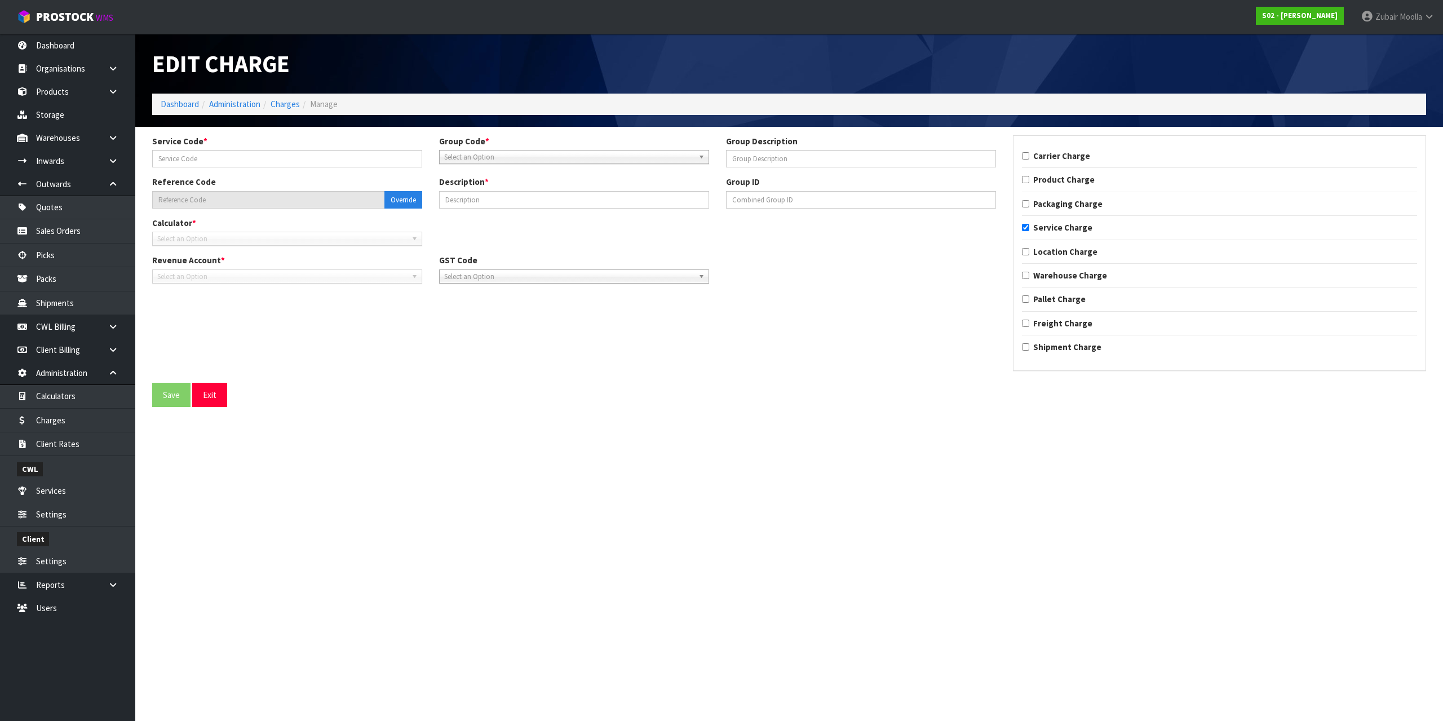
type input "140"
type input "W/H LAB/OUT"
type input "008-140"
type input "DG LABEL FEE"
checkbox input "true"
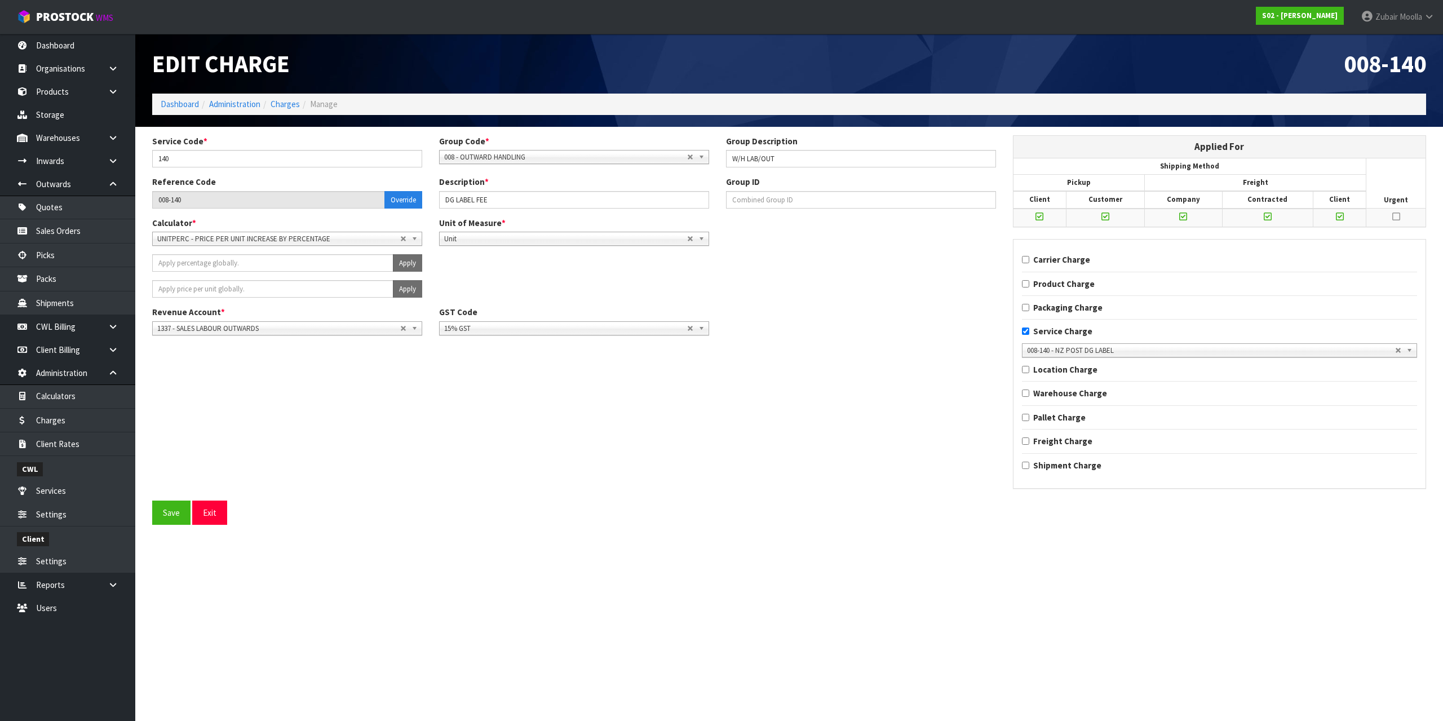
click at [888, 403] on div "Service Code * 140 Group Code * 001 - IMPORT CHARGES 002 - CONTRACTED FREIGHT I…" at bounding box center [789, 317] width 1290 height 365
click at [41, 39] on link "Dashboard" at bounding box center [67, 45] width 135 height 23
click at [101, 5] on link "ProStock WMS" at bounding box center [65, 14] width 130 height 28
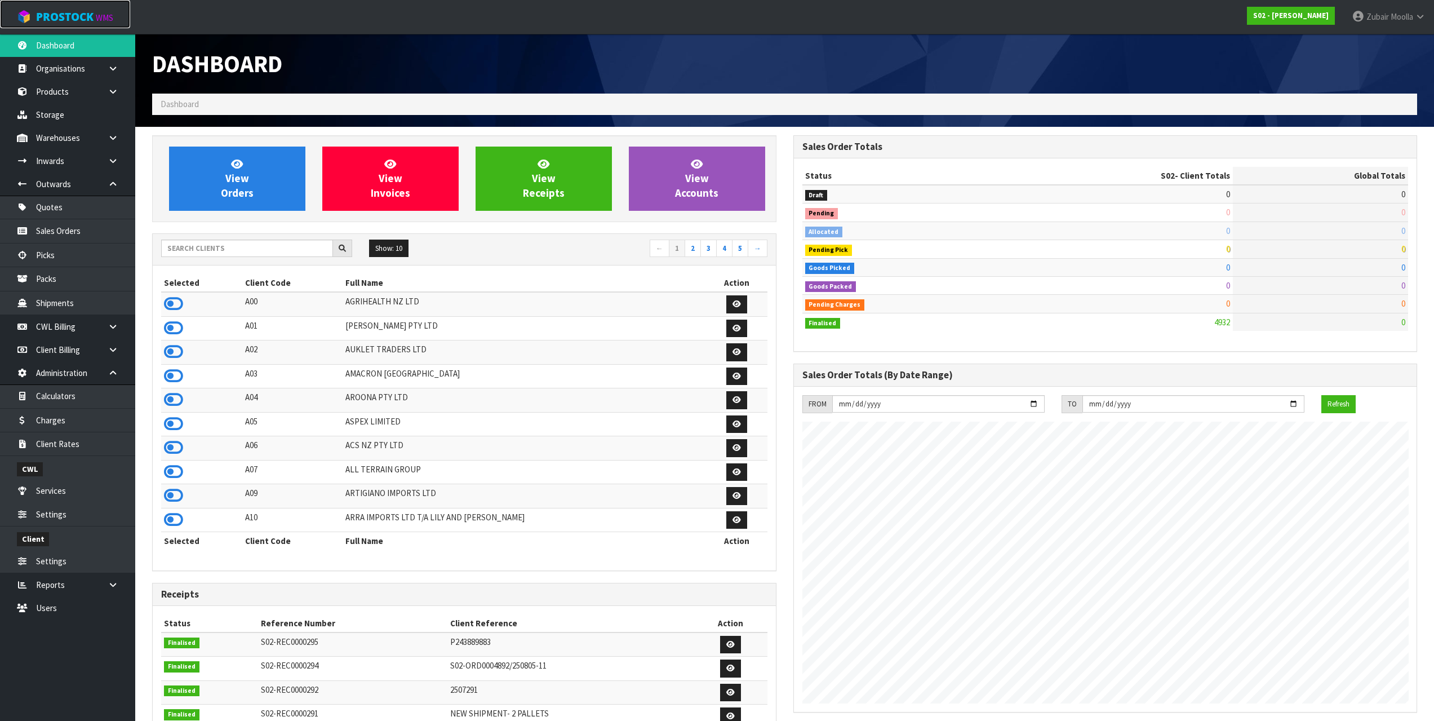
scroll to position [835, 641]
click at [74, 23] on span "ProStock" at bounding box center [64, 17] width 57 height 15
click at [754, 36] on div "Dashboard" at bounding box center [464, 64] width 641 height 60
